Goal: Navigation & Orientation: Find specific page/section

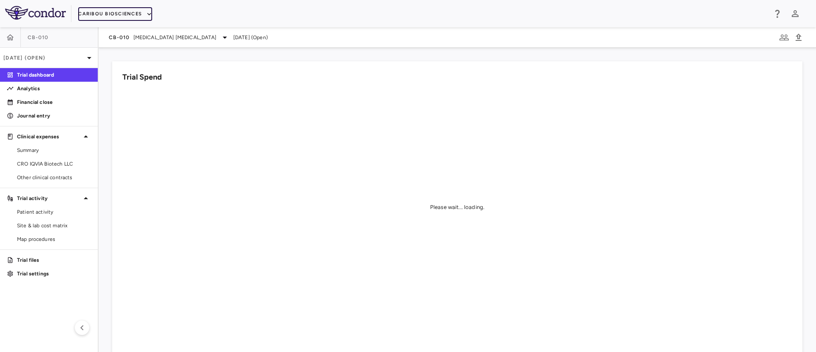
click at [113, 11] on button "Caribou Biosciences" at bounding box center [115, 14] width 74 height 14
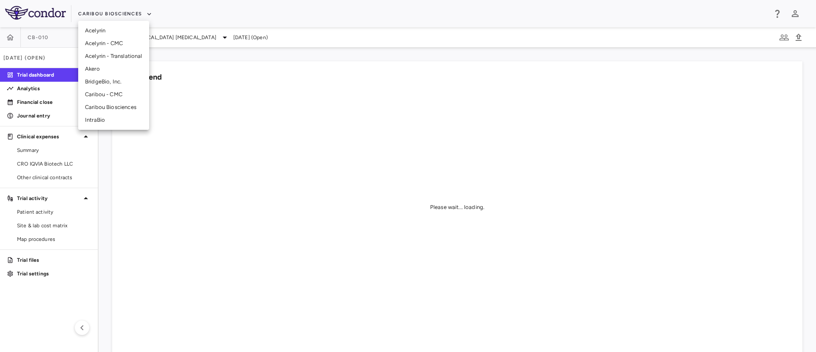
click at [104, 78] on li "BridgeBio, Inc." at bounding box center [113, 81] width 71 height 13
